Goal: Information Seeking & Learning: Understand process/instructions

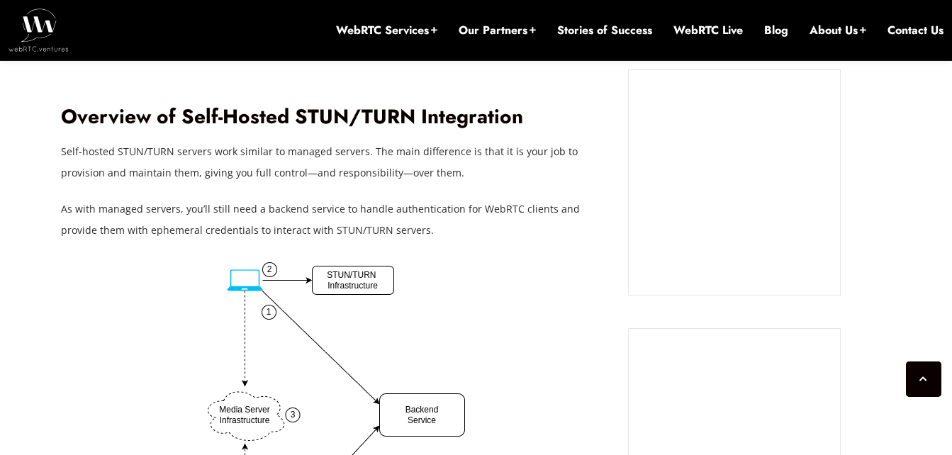
scroll to position [1325, 0]
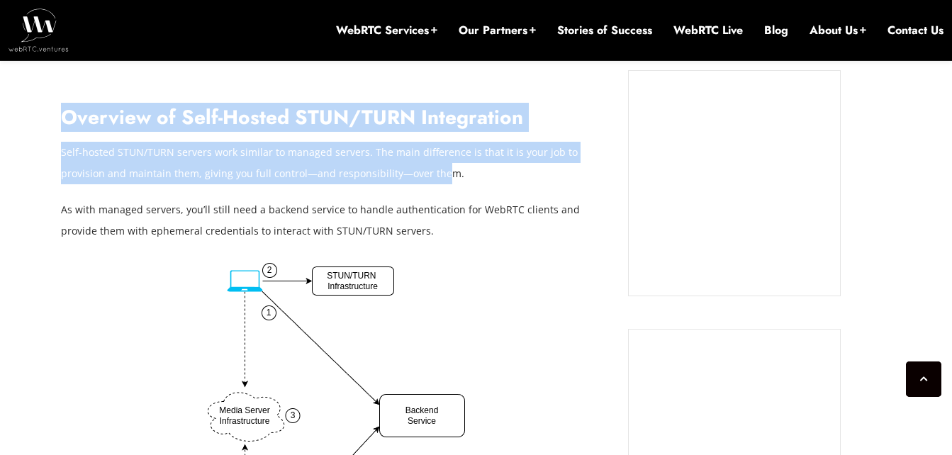
drag, startPoint x: 57, startPoint y: 177, endPoint x: 399, endPoint y: 182, distance: 342.5
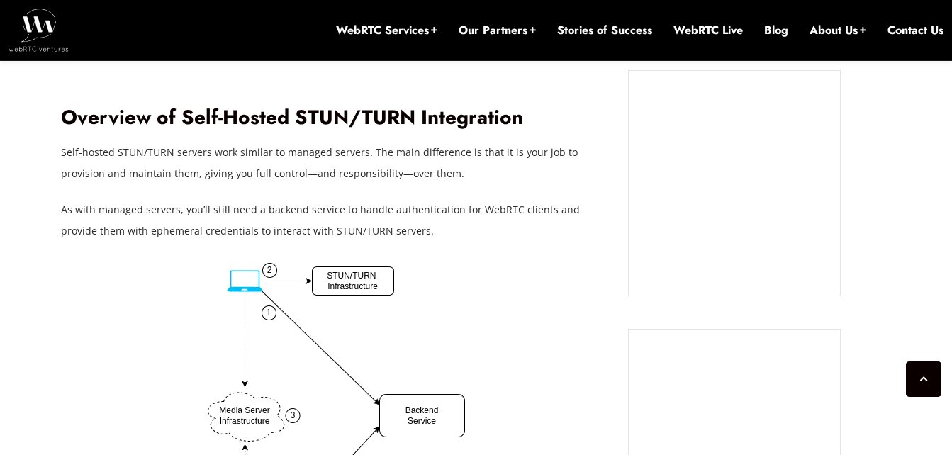
drag, startPoint x: 399, startPoint y: 182, endPoint x: 391, endPoint y: 238, distance: 56.6
click at [391, 238] on p "As with managed servers, you’ll still need a backend service to handle authenti…" at bounding box center [334, 220] width 546 height 43
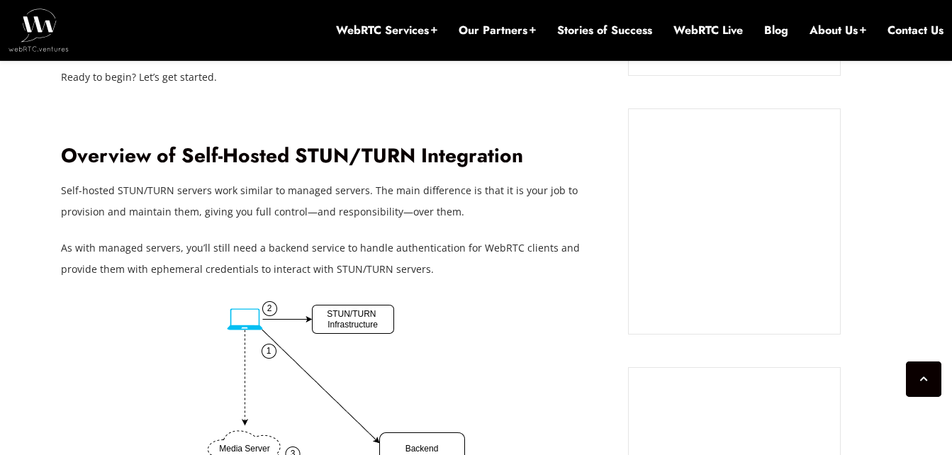
scroll to position [1286, 0]
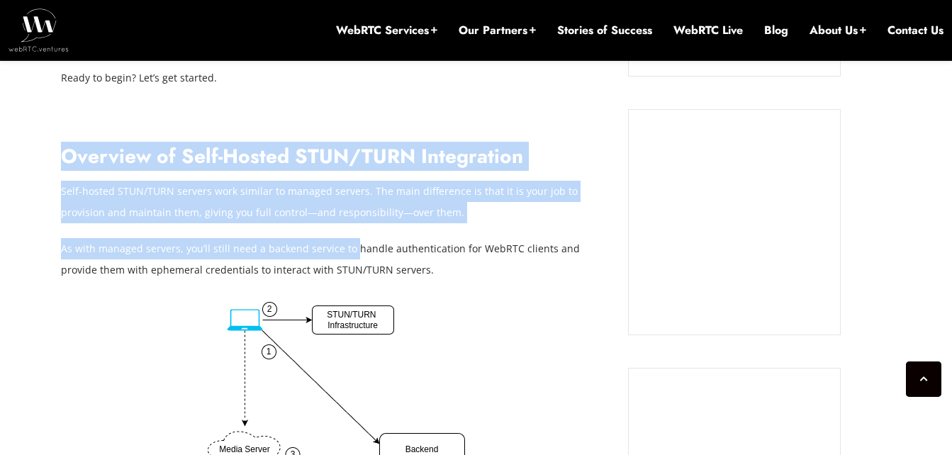
drag, startPoint x: 68, startPoint y: 160, endPoint x: 351, endPoint y: 233, distance: 292.0
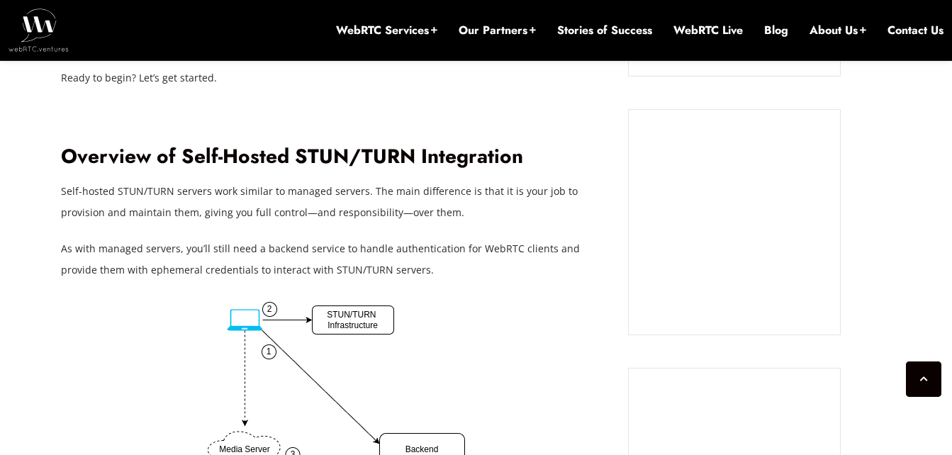
drag, startPoint x: 351, startPoint y: 233, endPoint x: 416, endPoint y: 263, distance: 72.0
click at [416, 263] on p "As with managed servers, you’ll still need a backend service to handle authenti…" at bounding box center [334, 259] width 546 height 43
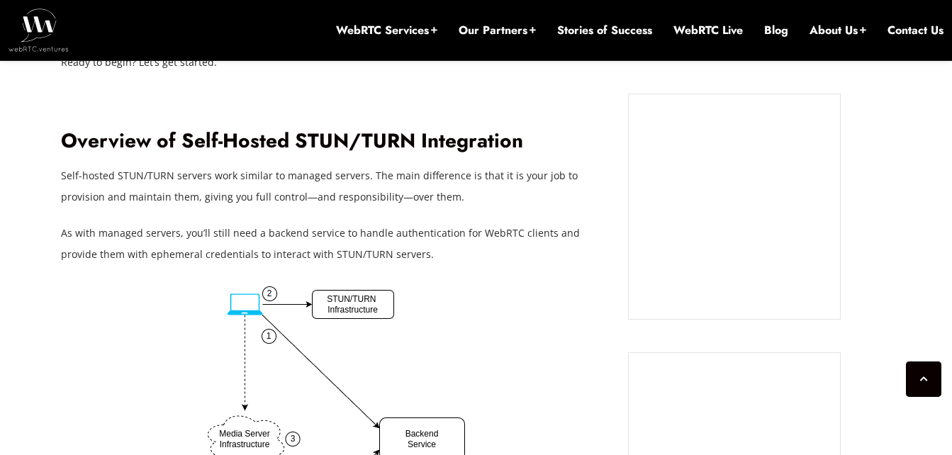
scroll to position [1303, 0]
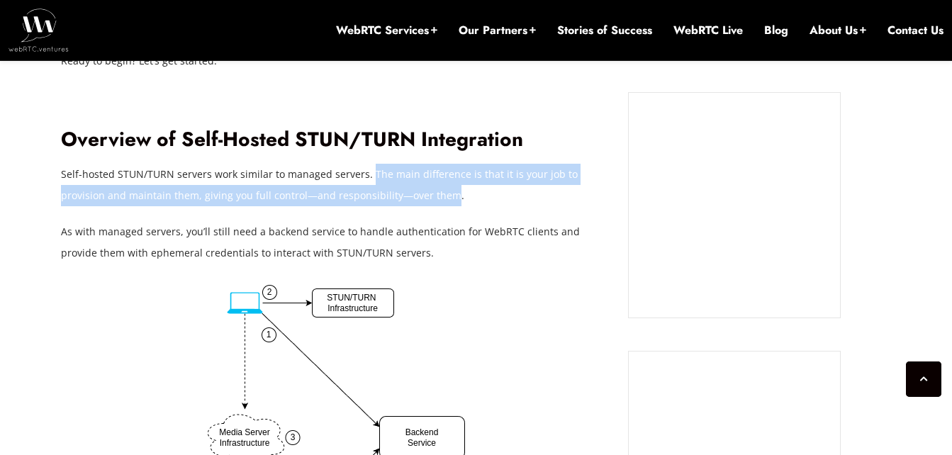
drag, startPoint x: 365, startPoint y: 175, endPoint x: 398, endPoint y: 201, distance: 42.0
click at [398, 201] on p "Self-hosted STUN/TURN servers work similar to managed servers. The main differe…" at bounding box center [334, 185] width 546 height 43
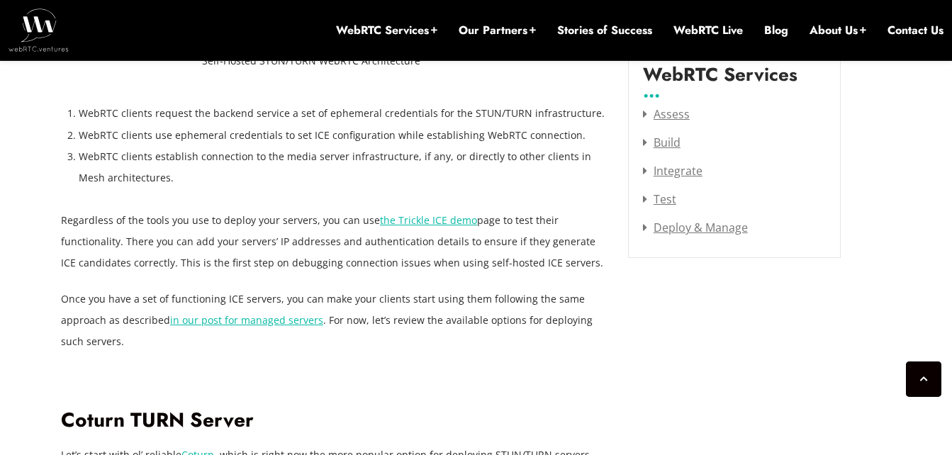
scroll to position [1871, 0]
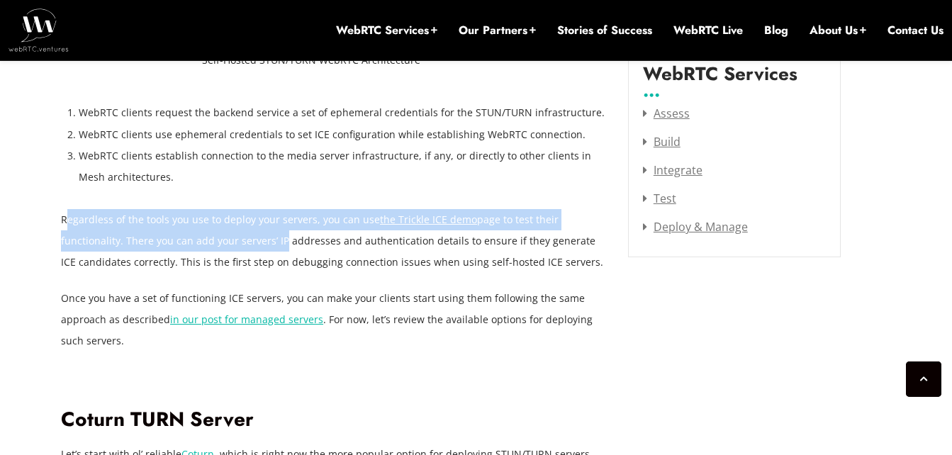
drag, startPoint x: 67, startPoint y: 218, endPoint x: 290, endPoint y: 241, distance: 224.6
click at [290, 241] on p "Regardless of the tools you use to deploy your servers, you can use the Trickle…" at bounding box center [334, 241] width 546 height 64
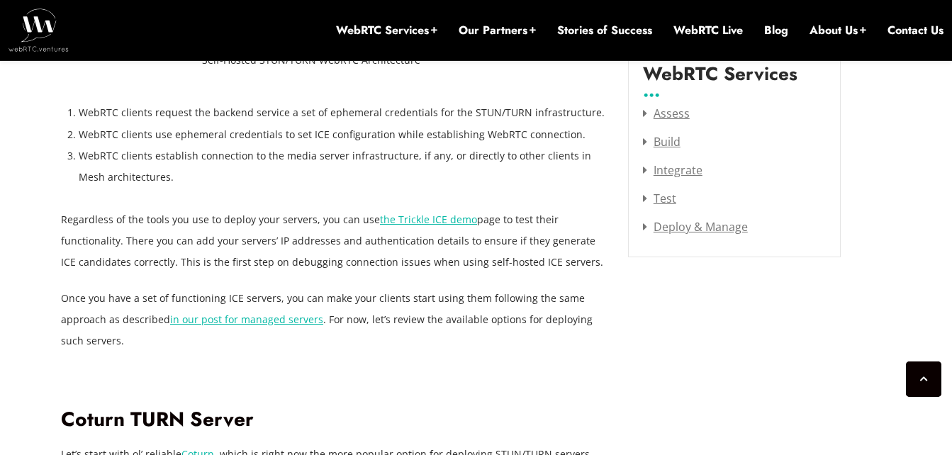
drag, startPoint x: 290, startPoint y: 241, endPoint x: 329, endPoint y: 264, distance: 45.5
click at [329, 264] on p "Regardless of the tools you use to deploy your servers, you can use the Trickle…" at bounding box center [334, 241] width 546 height 64
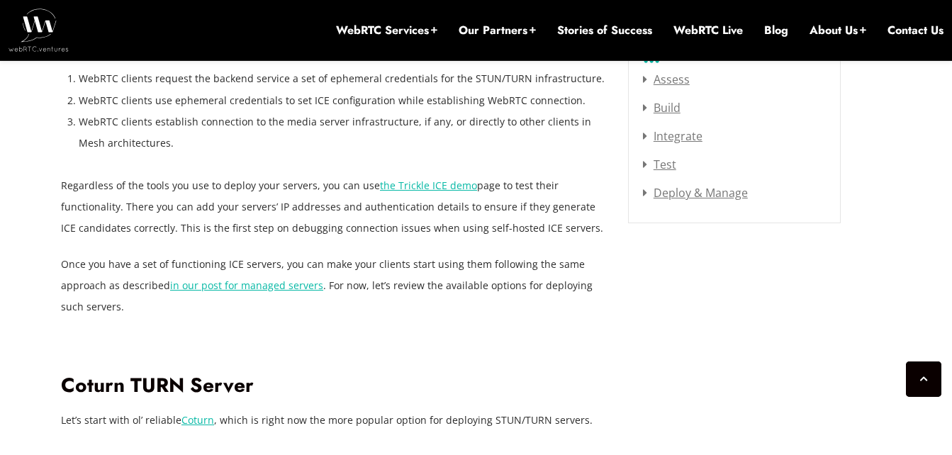
scroll to position [1906, 0]
drag, startPoint x: 118, startPoint y: 207, endPoint x: 298, endPoint y: 212, distance: 180.2
click at [298, 212] on p "Regardless of the tools you use to deploy your servers, you can use the Trickle…" at bounding box center [334, 206] width 546 height 64
drag, startPoint x: 298, startPoint y: 212, endPoint x: 318, endPoint y: 228, distance: 25.7
click at [318, 228] on p "Regardless of the tools you use to deploy your servers, you can use the Trickle…" at bounding box center [334, 206] width 546 height 64
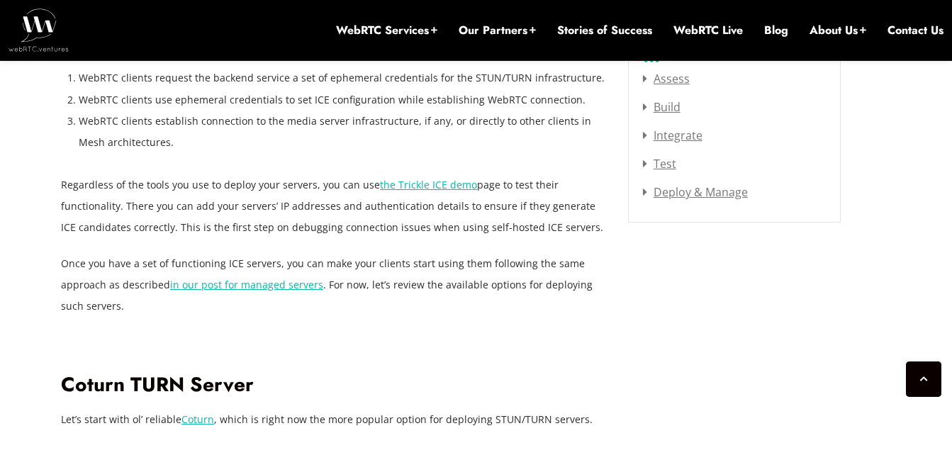
drag, startPoint x: 125, startPoint y: 205, endPoint x: 581, endPoint y: 228, distance: 455.7
click at [581, 228] on p "Regardless of the tools you use to deploy your servers, you can use the Trickle…" at bounding box center [334, 206] width 546 height 64
click at [477, 312] on p "Once you have a set of functioning ICE servers, you can make your clients start…" at bounding box center [334, 285] width 546 height 64
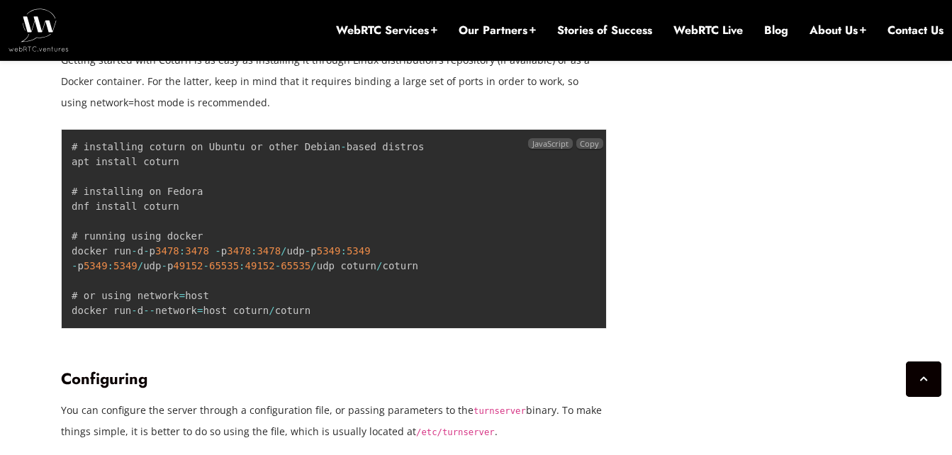
scroll to position [2362, 0]
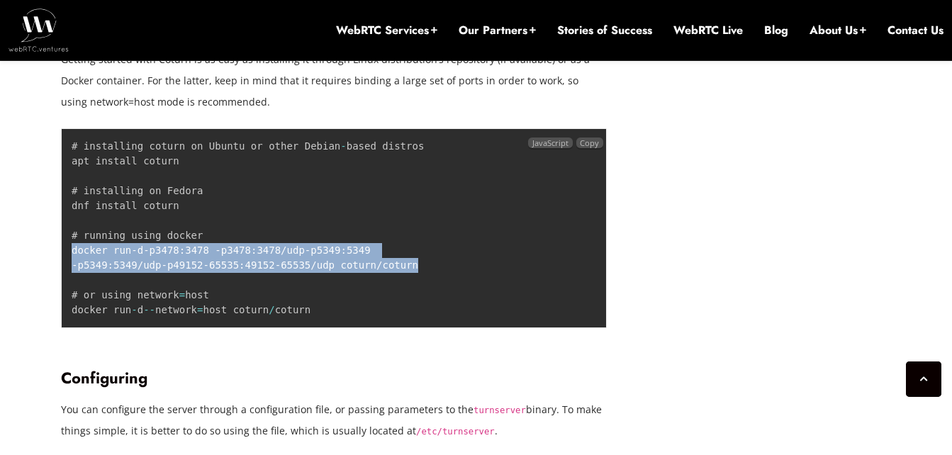
drag, startPoint x: 403, startPoint y: 267, endPoint x: 70, endPoint y: 250, distance: 333.6
click at [70, 250] on pre "# installing coturn on Ubuntu or other Debian - based distros apt install cotur…" at bounding box center [334, 228] width 546 height 200
copy code "docker run - d - p 3478 : 3478 - p 3478 : 3478 / udp - p 5349 : 5349 - p 5349 :…"
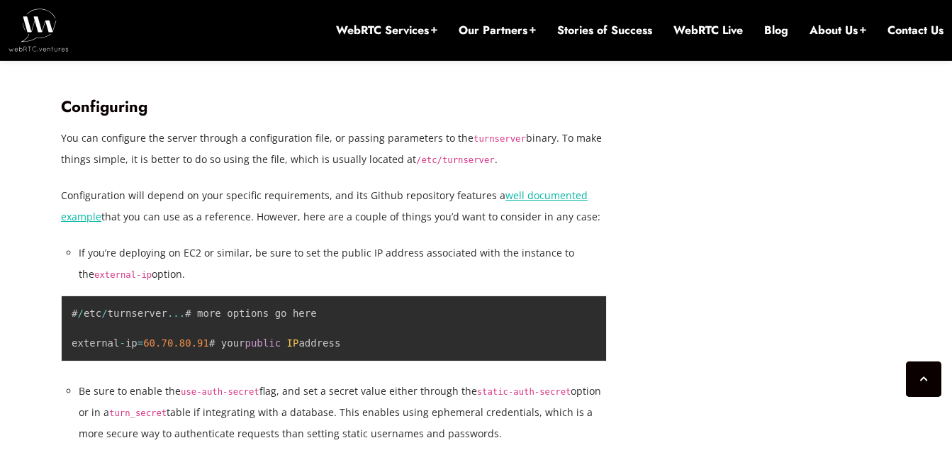
scroll to position [2630, 0]
